Goal: Task Accomplishment & Management: Use online tool/utility

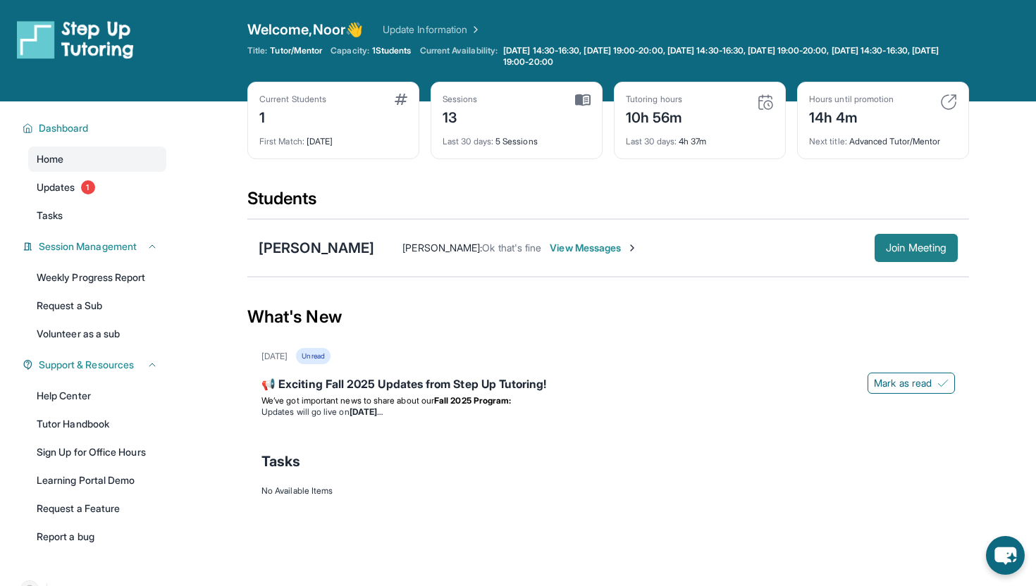
click at [922, 257] on button "Join Meeting" at bounding box center [915, 248] width 83 height 28
click at [588, 94] on img at bounding box center [582, 100] width 15 height 13
click at [411, 46] on span "1 Students" at bounding box center [391, 50] width 39 height 11
click at [397, 47] on span "1 Students" at bounding box center [391, 50] width 39 height 11
click at [384, 52] on span "1 Students" at bounding box center [391, 50] width 39 height 11
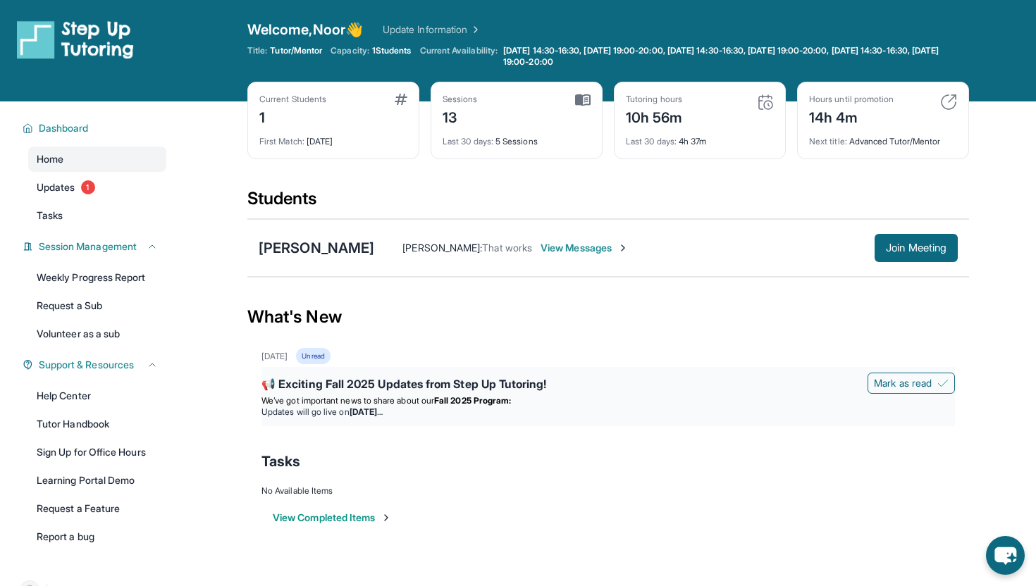
click at [386, 393] on div "📢 Exciting Fall 2025 Updates from Step Up Tutoring!" at bounding box center [607, 386] width 693 height 20
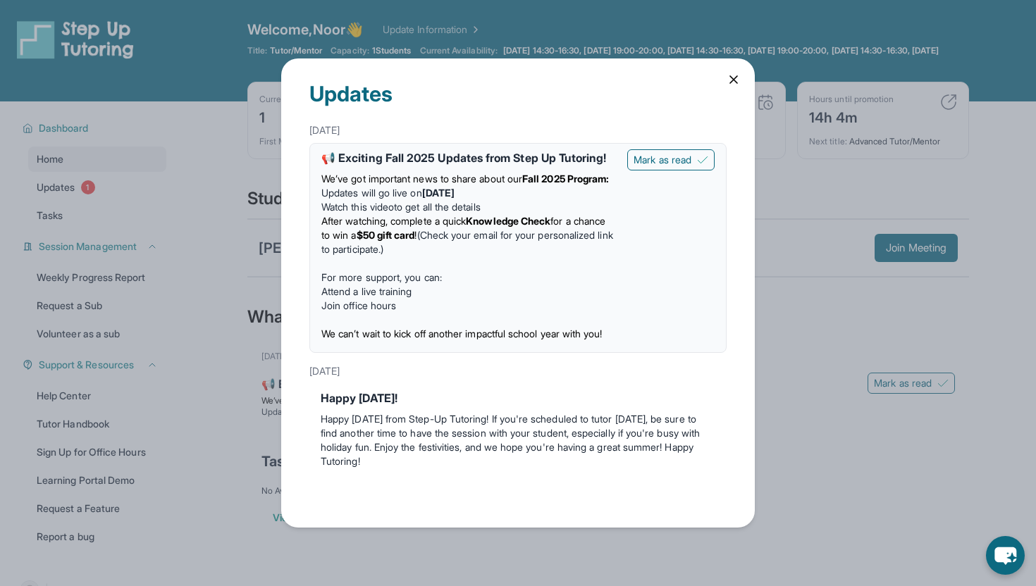
click at [733, 82] on icon at bounding box center [733, 80] width 14 height 14
